Goal: Register for event/course

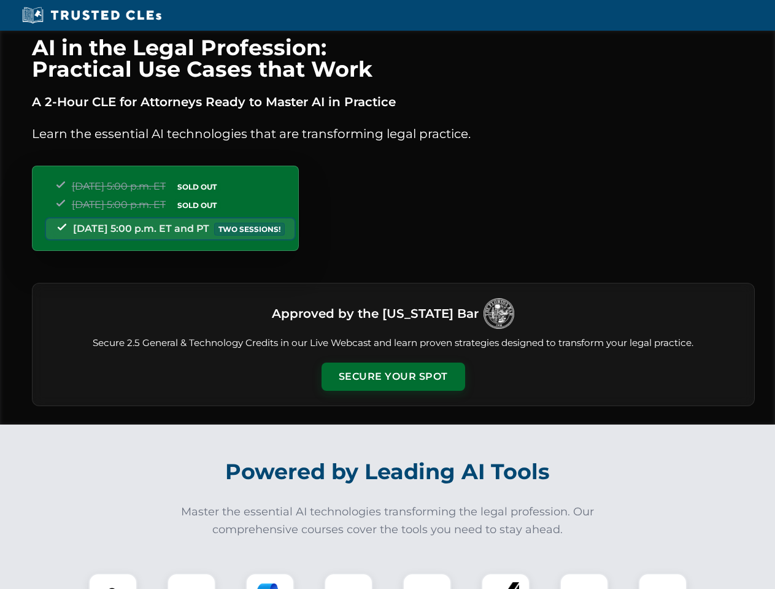
click at [393, 377] on button "Secure Your Spot" at bounding box center [394, 377] width 144 height 28
click at [113, 581] on img at bounding box center [113, 598] width 36 height 36
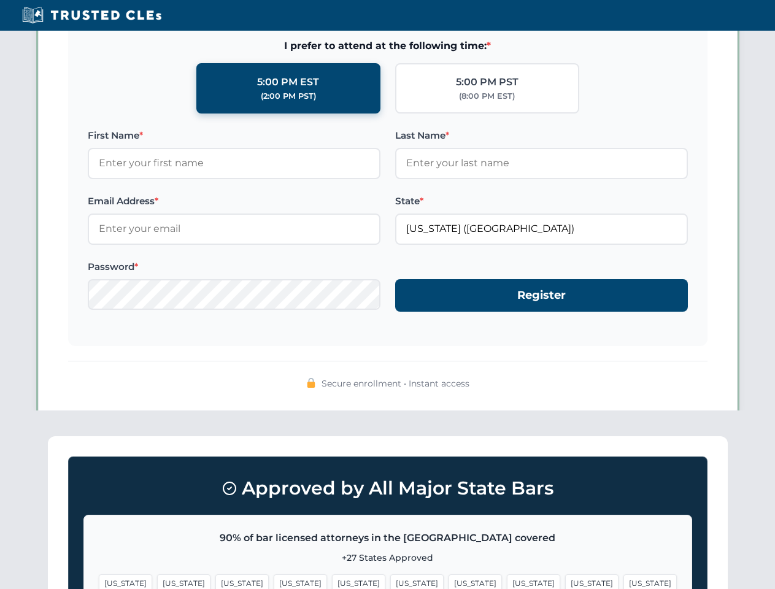
click at [565, 581] on span "[US_STATE]" at bounding box center [591, 584] width 53 height 18
